Goal: Information Seeking & Learning: Learn about a topic

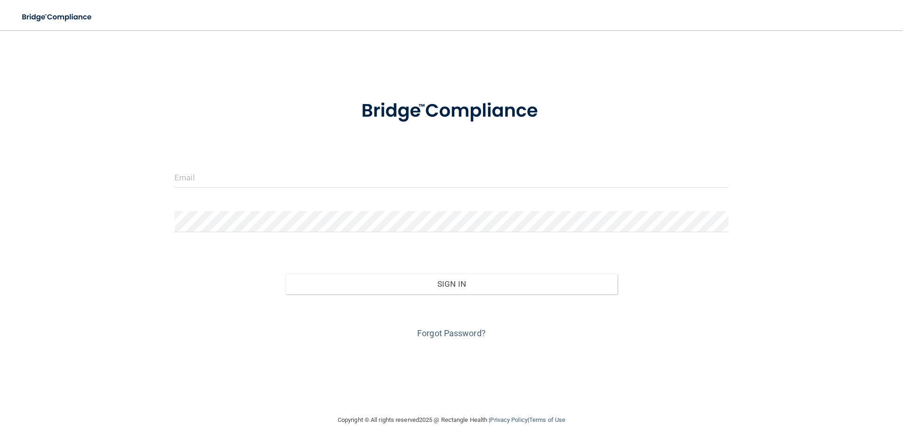
click at [256, 165] on form "Invalid email/password. You don't have permission to access that page. Sign In …" at bounding box center [452, 214] width 554 height 254
click at [253, 178] on input "email" at bounding box center [452, 177] width 554 height 21
type input "[EMAIL_ADDRESS][DOMAIN_NAME]"
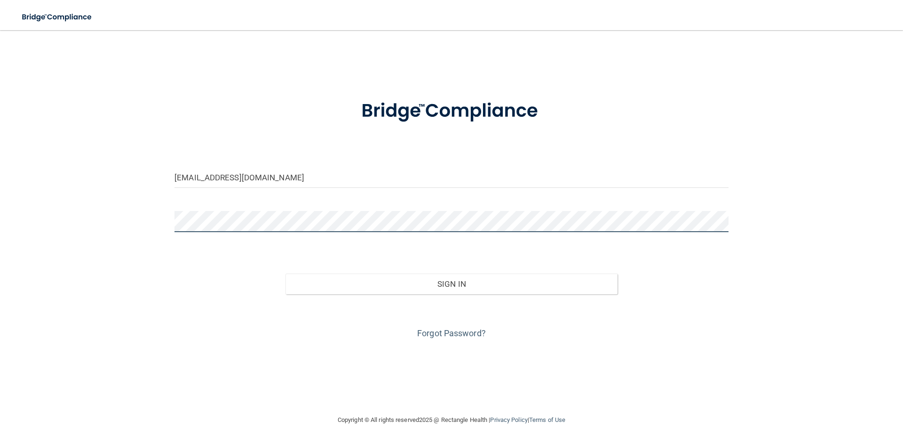
click at [286, 273] on button "Sign In" at bounding box center [452, 283] width 333 height 21
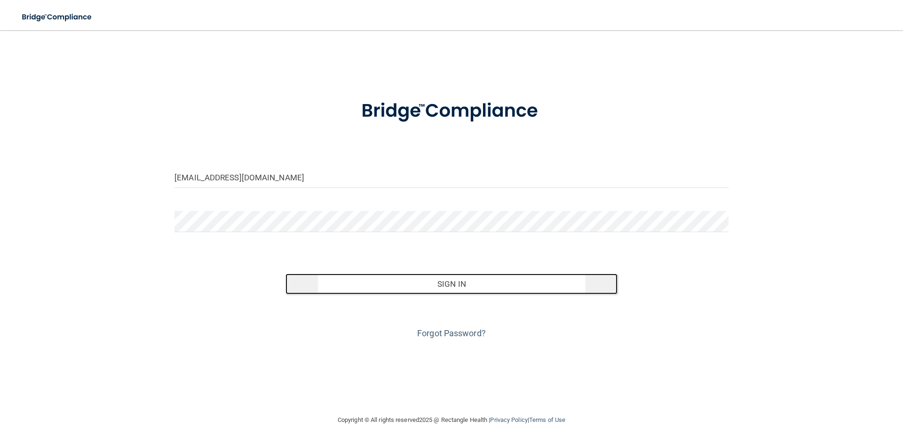
click at [383, 288] on button "Sign In" at bounding box center [452, 283] width 333 height 21
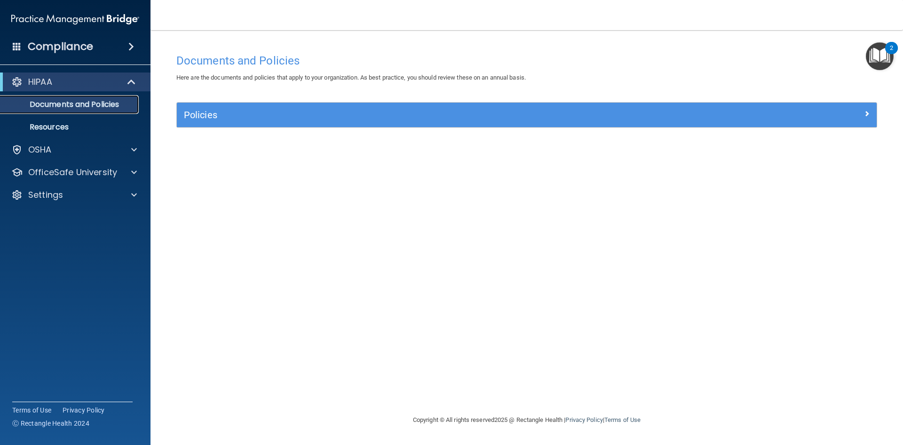
click at [98, 101] on p "Documents and Policies" at bounding box center [70, 104] width 128 height 9
click at [140, 80] on div at bounding box center [131, 81] width 23 height 11
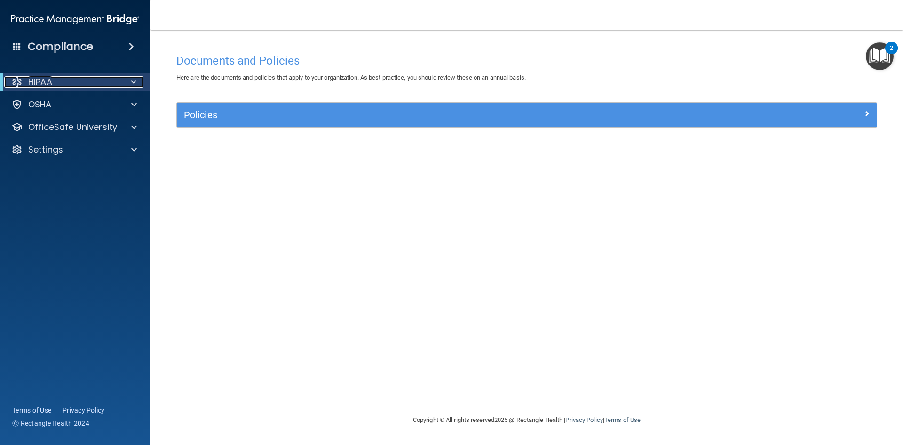
click at [51, 80] on p "HIPAA" at bounding box center [40, 81] width 24 height 11
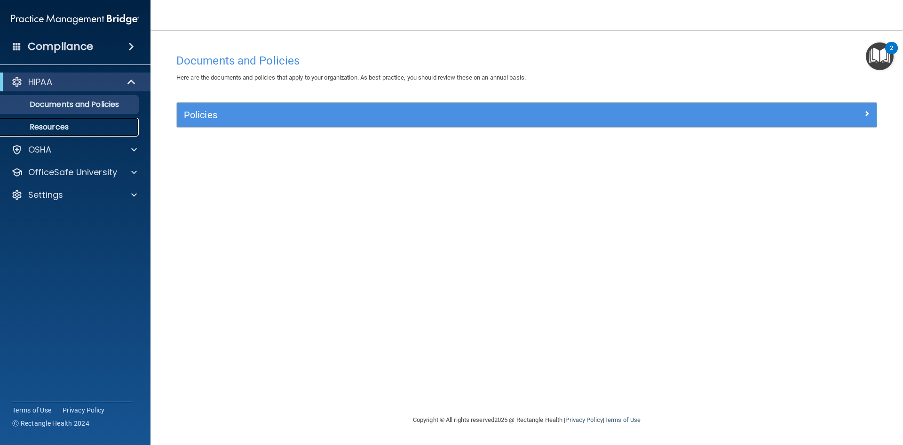
click at [50, 131] on p "Resources" at bounding box center [70, 126] width 128 height 9
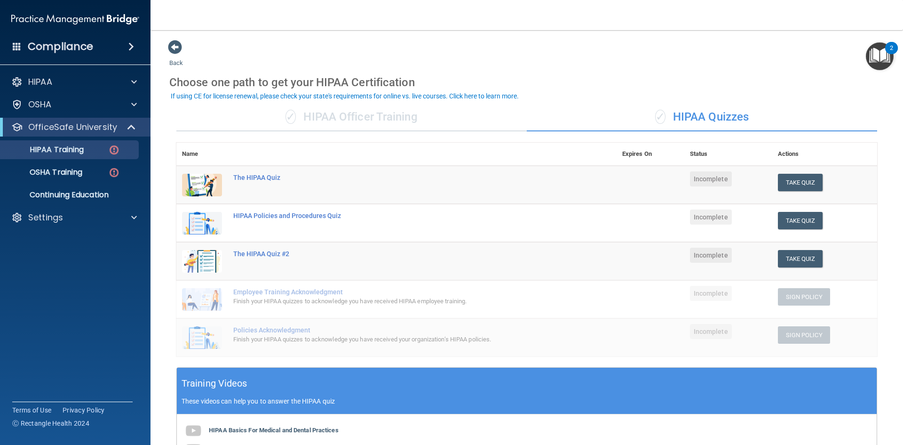
click at [354, 117] on div "✓ HIPAA Officer Training" at bounding box center [351, 117] width 351 height 28
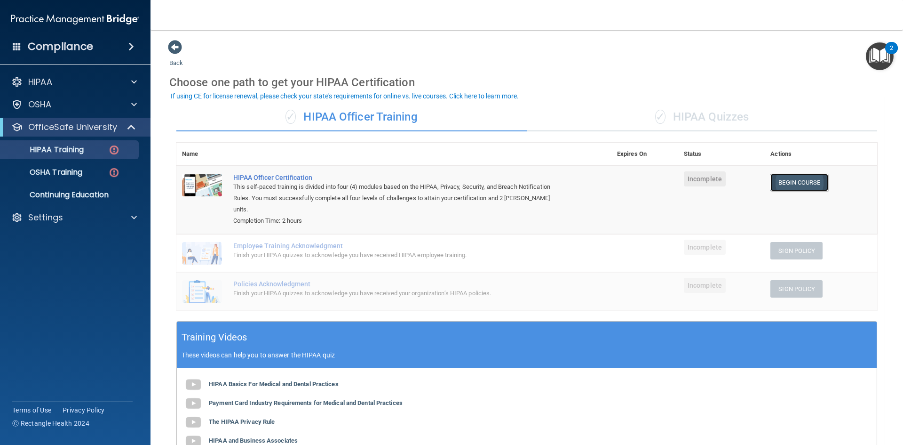
click at [784, 186] on link "Begin Course" at bounding box center [799, 182] width 57 height 17
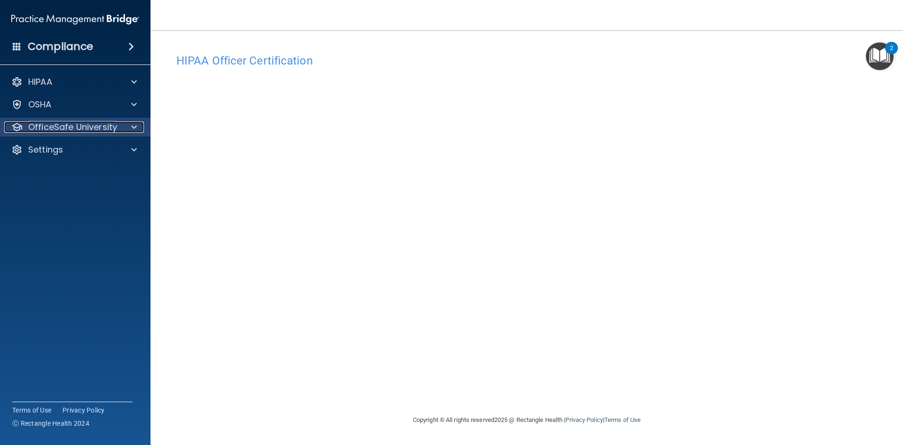
click at [136, 129] on span at bounding box center [134, 126] width 6 height 11
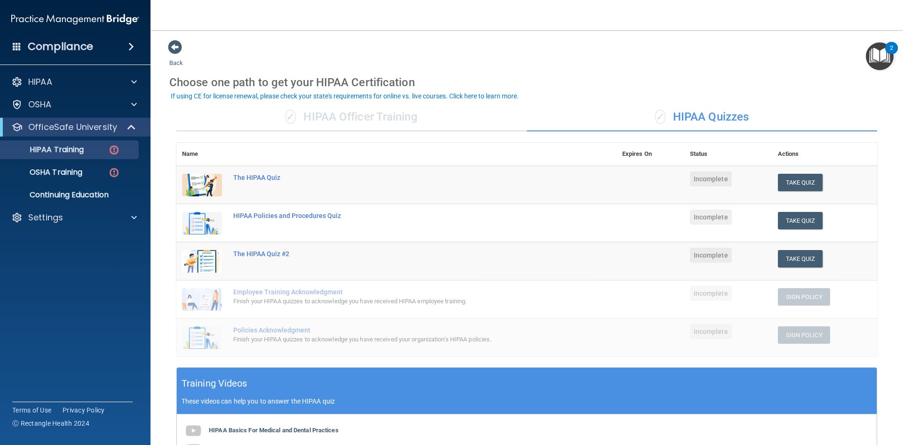
click at [368, 125] on div "✓ HIPAA Officer Training" at bounding box center [351, 117] width 351 height 28
